Goal: Information Seeking & Learning: Compare options

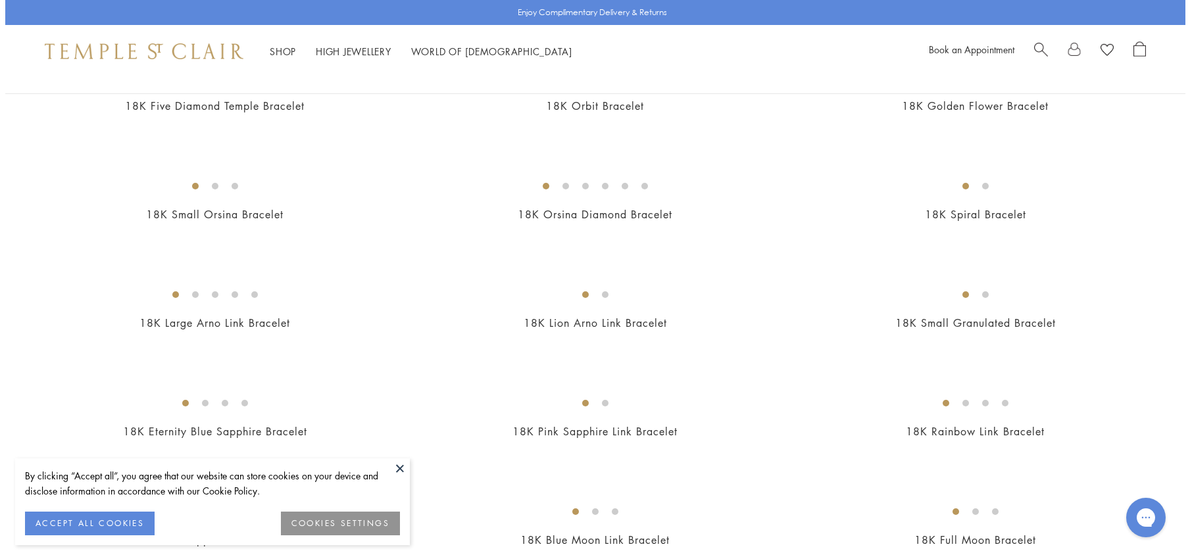
scroll to position [616, 0]
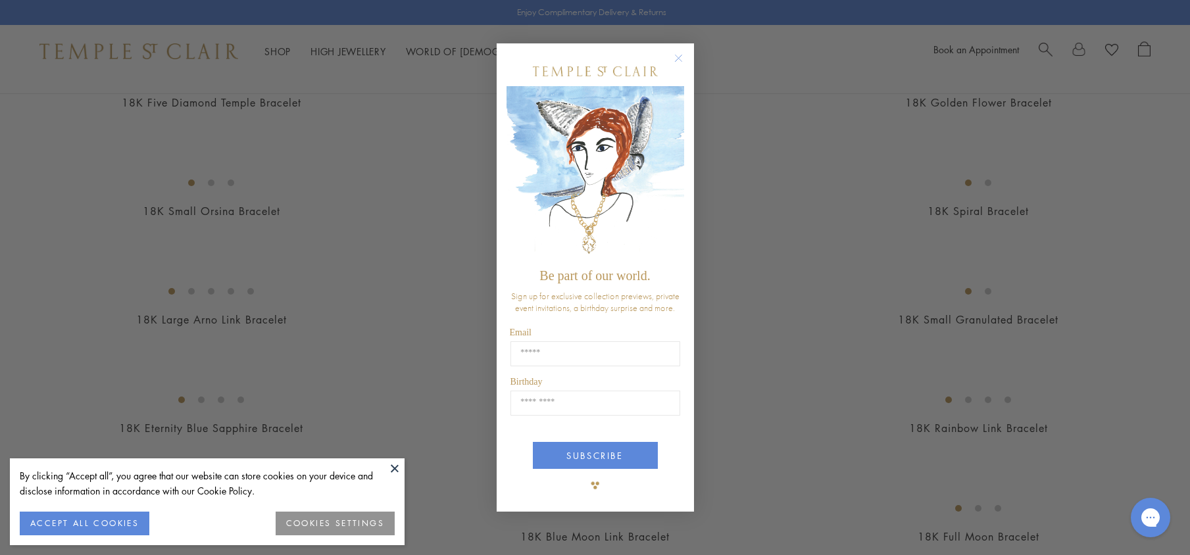
click at [680, 53] on circle "Close dialog" at bounding box center [678, 59] width 16 height 16
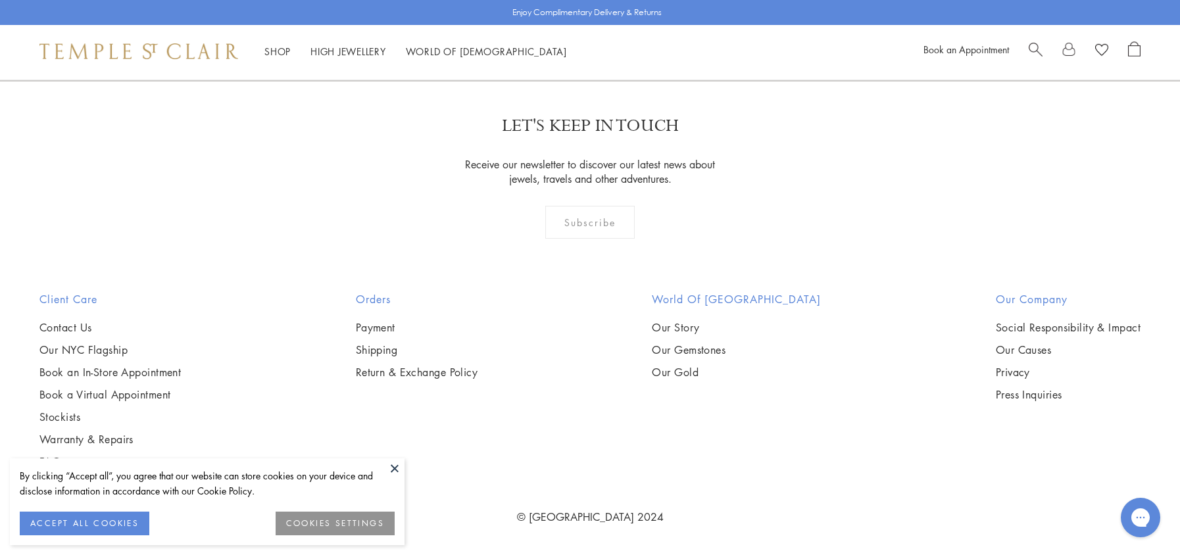
scroll to position [3420, 0]
click at [0, 0] on img at bounding box center [0, 0] width 0 height 0
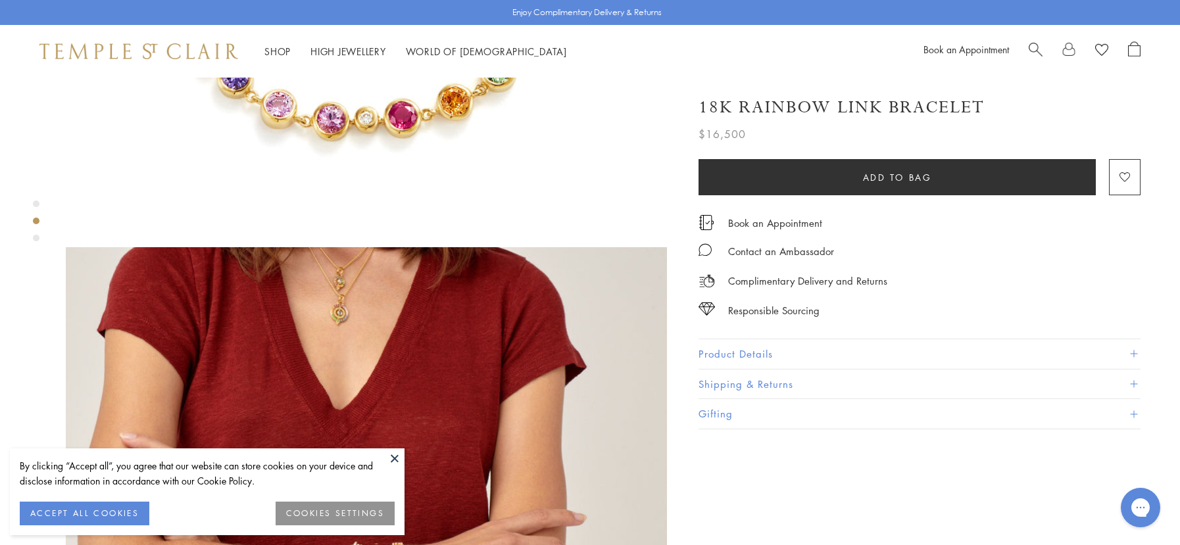
scroll to position [694, 0]
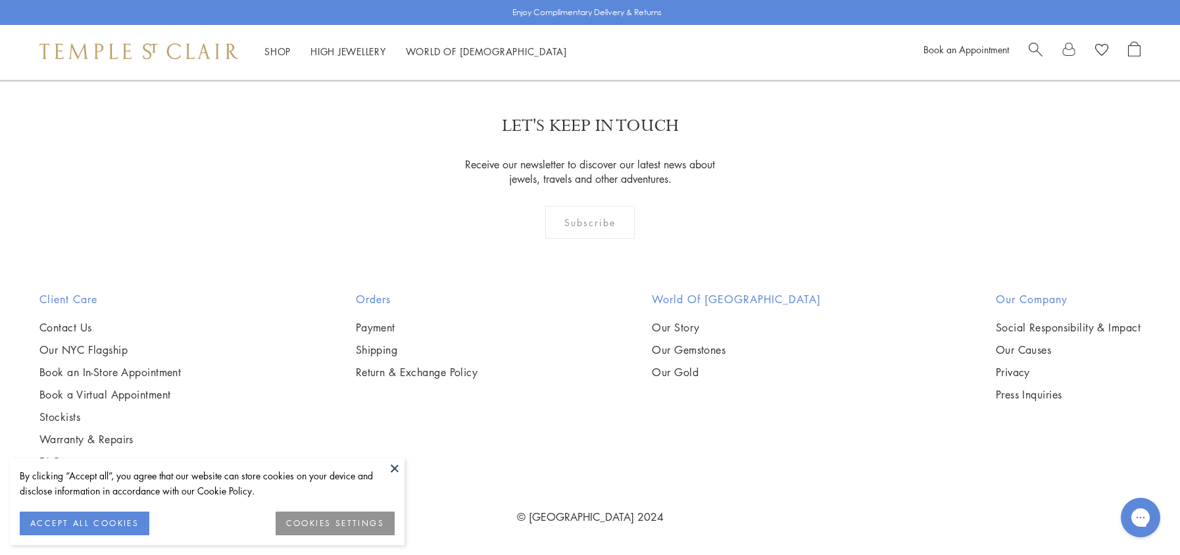
scroll to position [2546, 0]
click at [0, 0] on img at bounding box center [0, 0] width 0 height 0
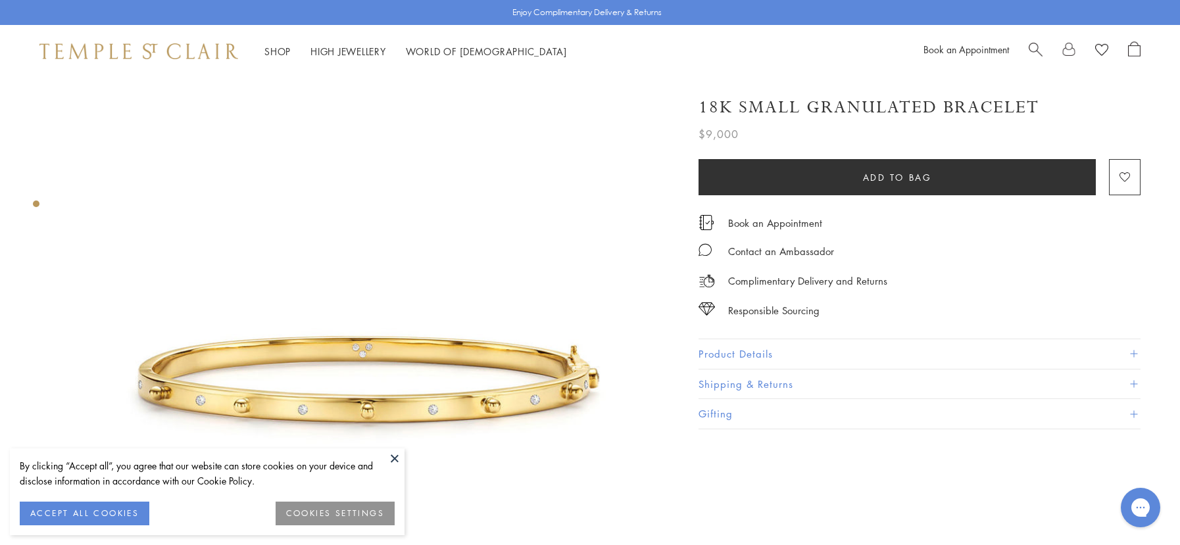
click at [754, 354] on button "Product Details" at bounding box center [919, 354] width 442 height 30
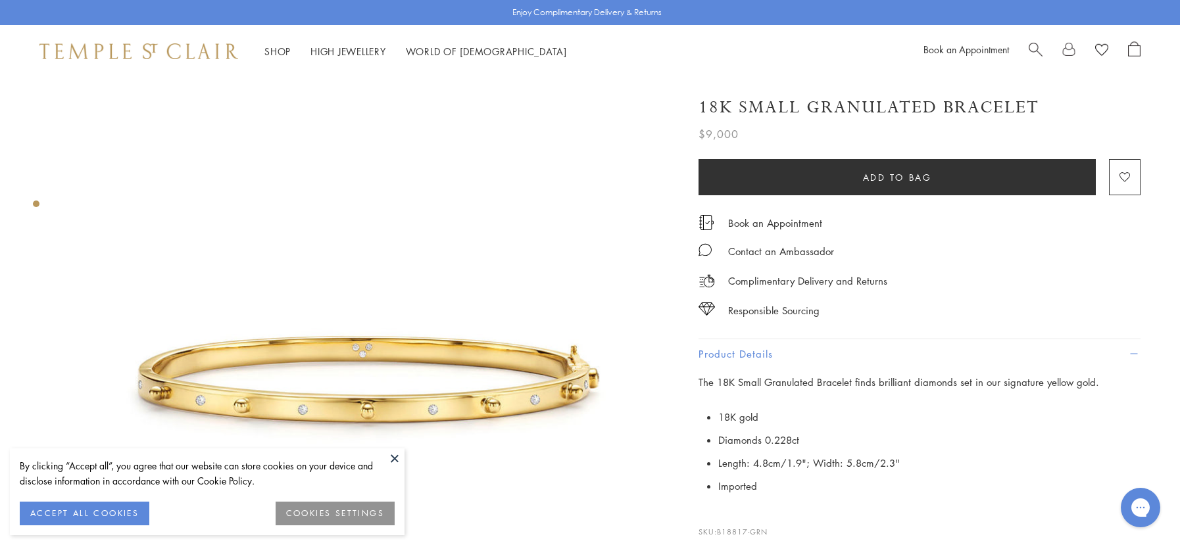
click at [523, 378] on img at bounding box center [366, 378] width 601 height 601
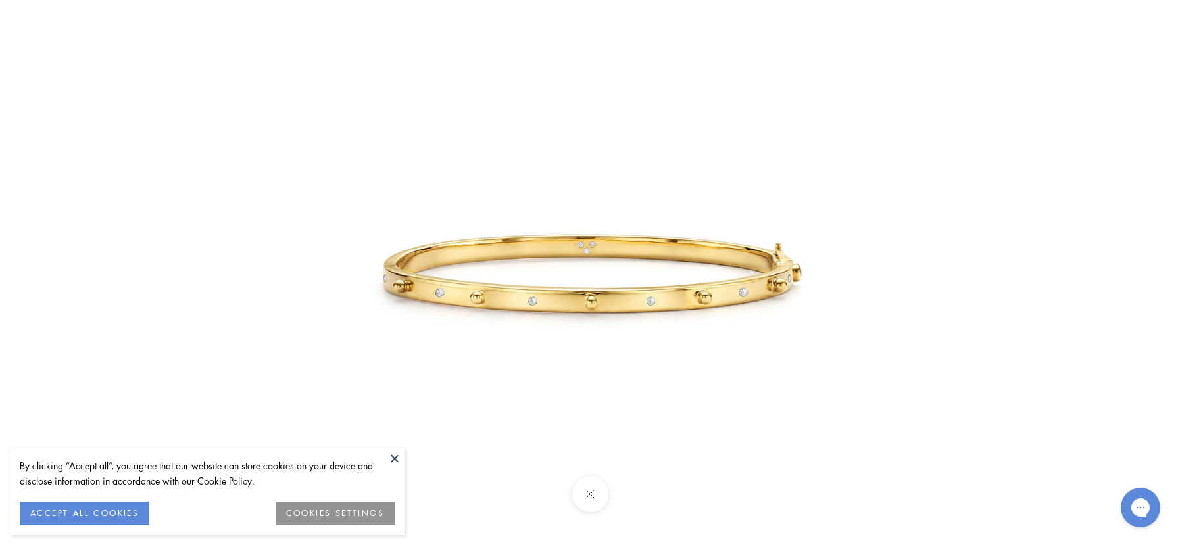
click at [539, 313] on img at bounding box center [590, 272] width 545 height 545
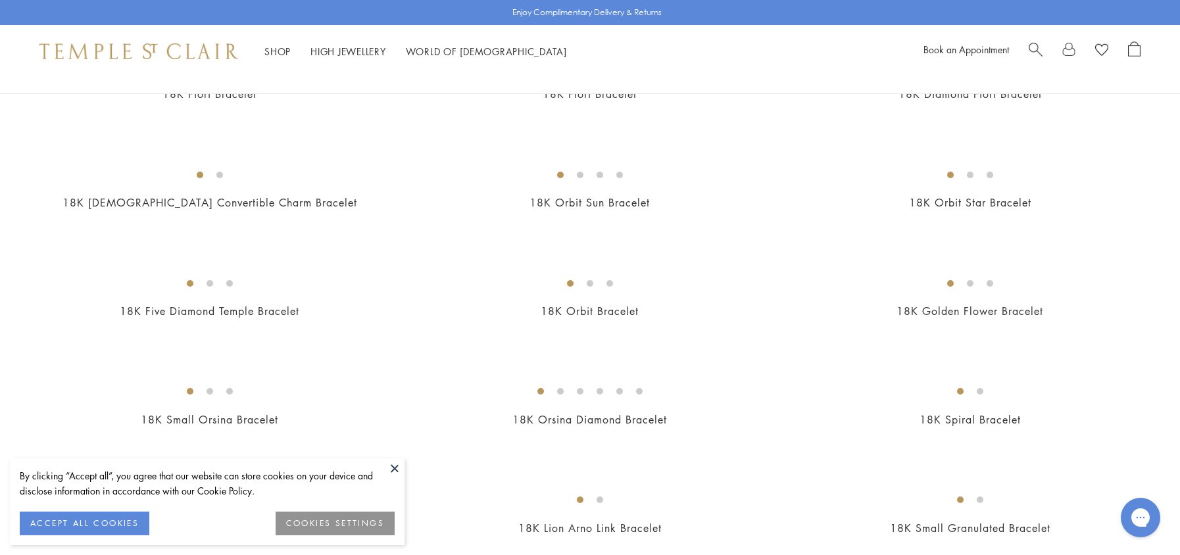
scroll to position [285, 0]
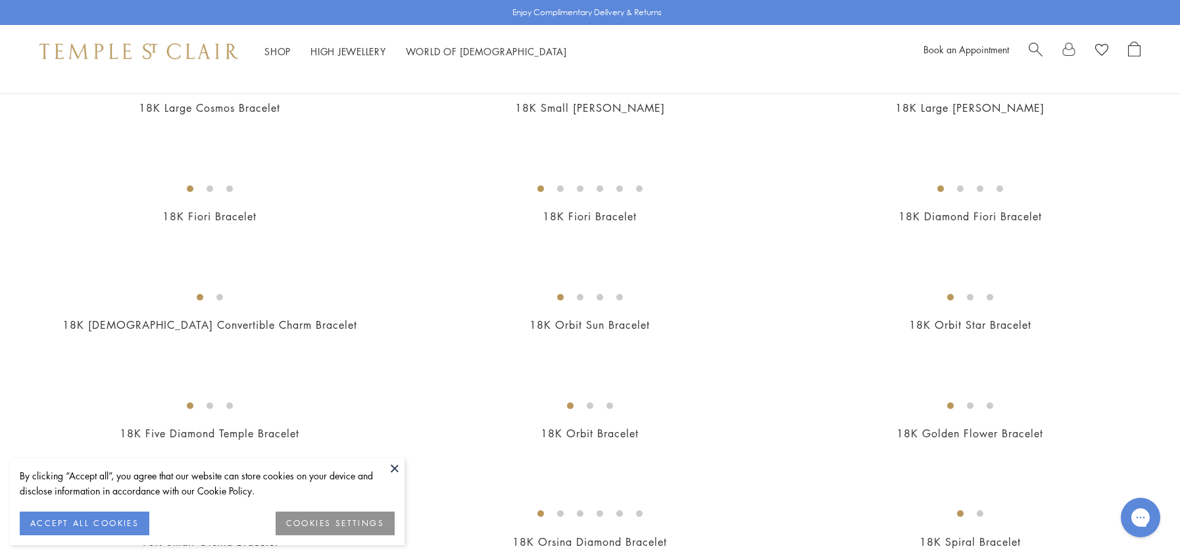
click at [0, 0] on img at bounding box center [0, 0] width 0 height 0
